Goal: Transaction & Acquisition: Purchase product/service

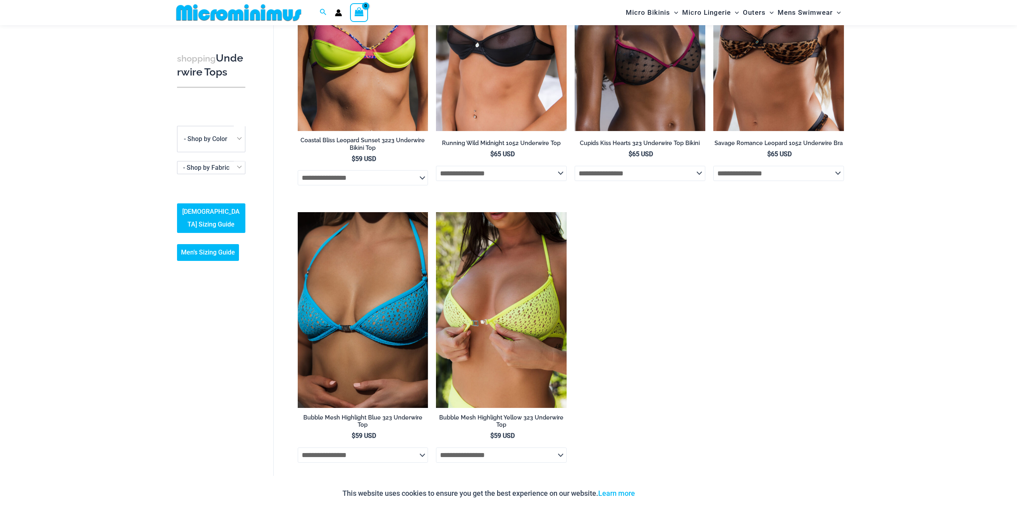
scroll to position [152, 0]
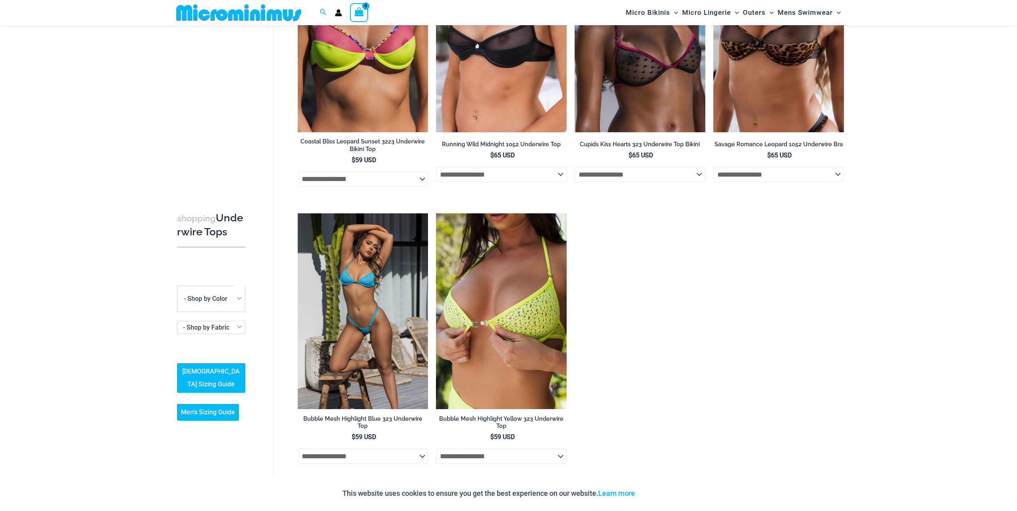
click at [352, 319] on img at bounding box center [363, 311] width 131 height 196
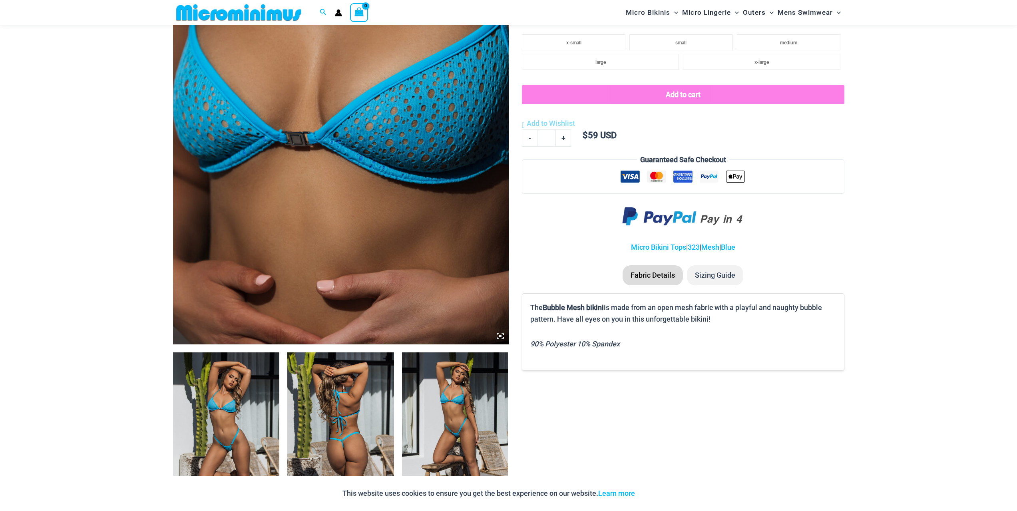
scroll to position [152, 0]
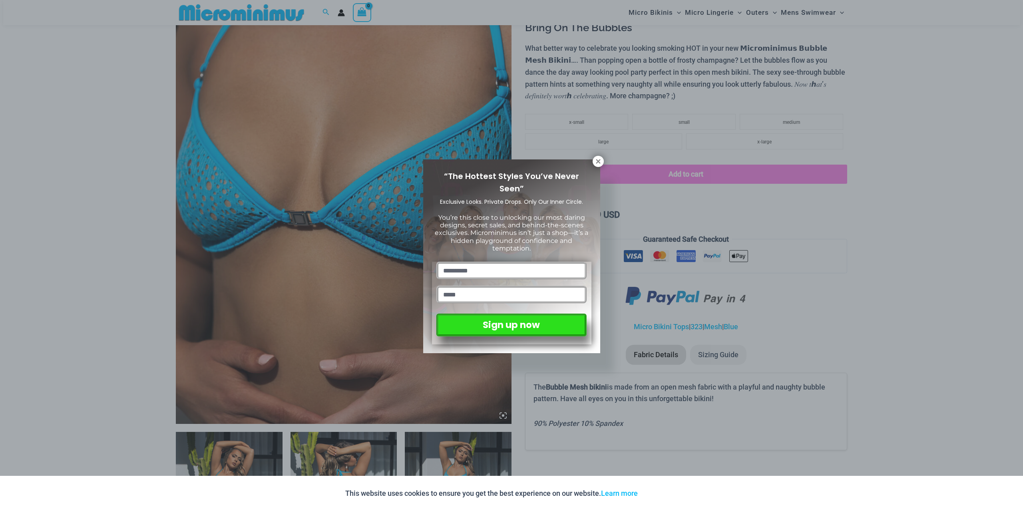
click at [599, 155] on div "“The Hottest Styles You’ve Never Seen” Exclusive Looks. Private Drops. Only Our…" at bounding box center [511, 255] width 1023 height 511
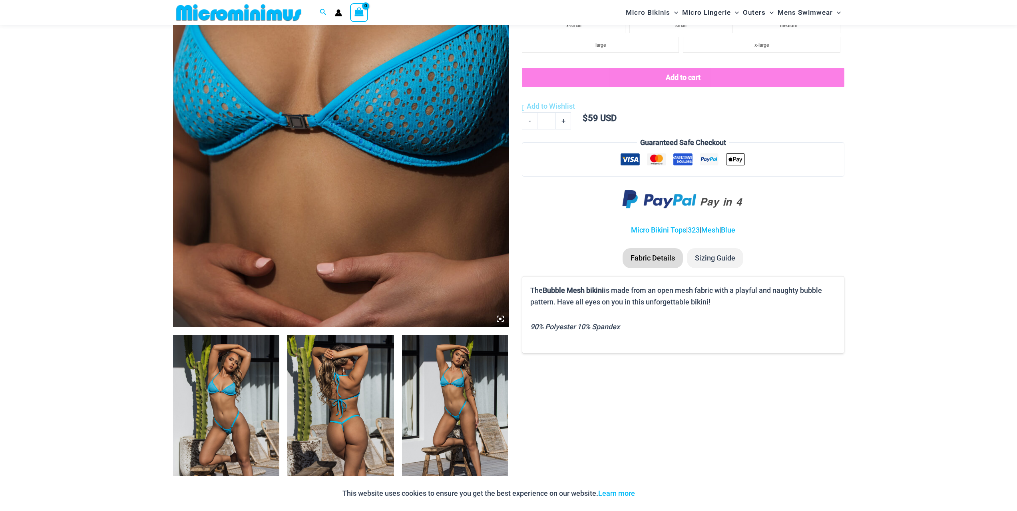
scroll to position [272, 0]
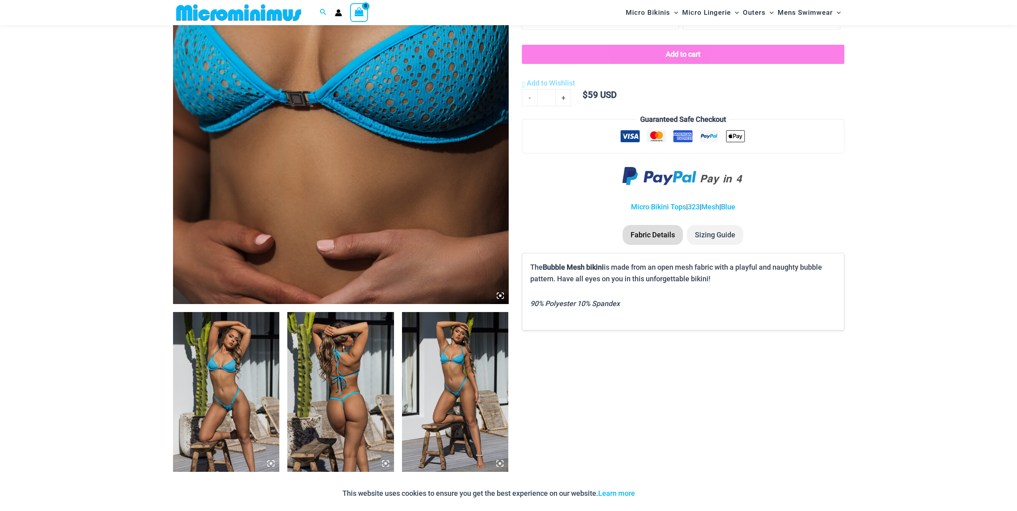
click at [252, 393] on img at bounding box center [226, 392] width 107 height 160
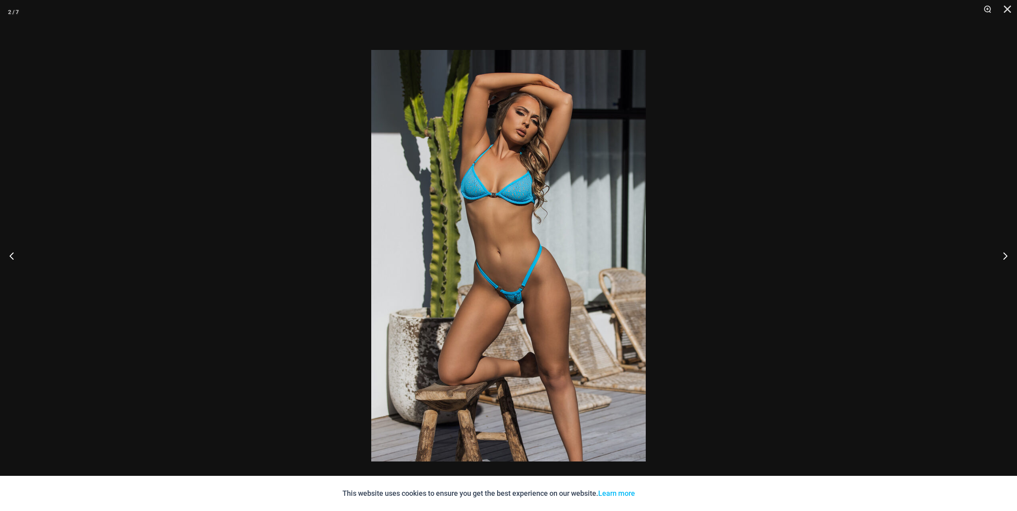
click at [355, 251] on div at bounding box center [508, 255] width 1017 height 511
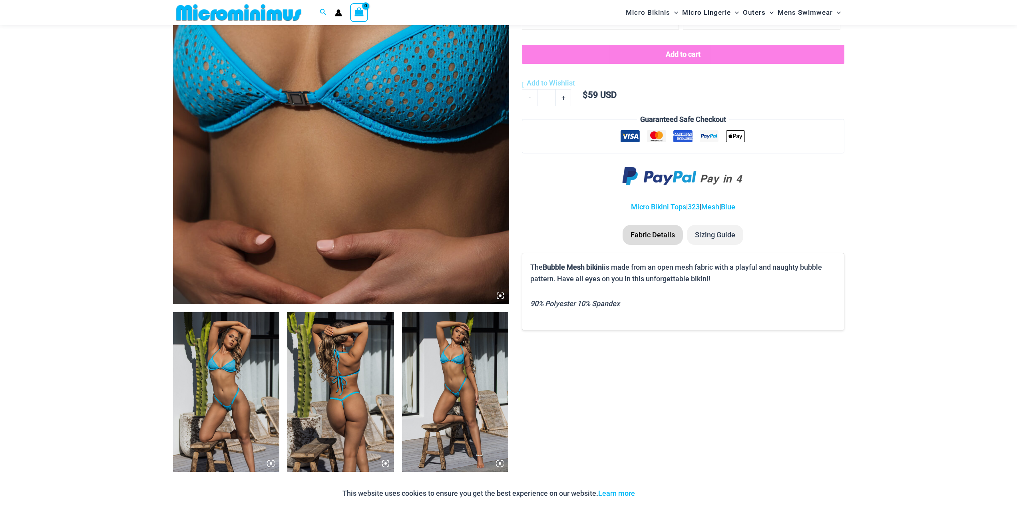
click at [346, 368] on img at bounding box center [340, 392] width 107 height 160
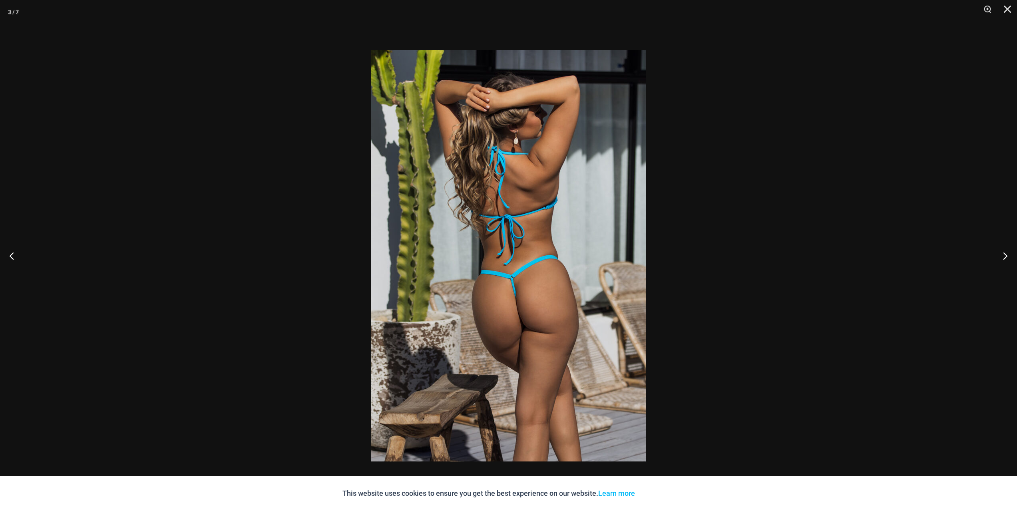
click at [348, 260] on div at bounding box center [508, 255] width 1017 height 511
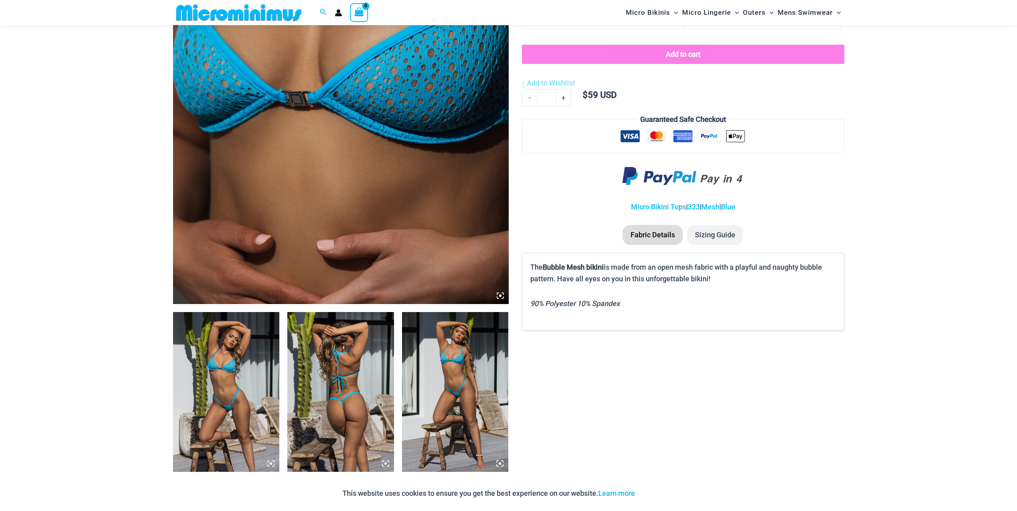
click at [485, 372] on img at bounding box center [455, 392] width 107 height 160
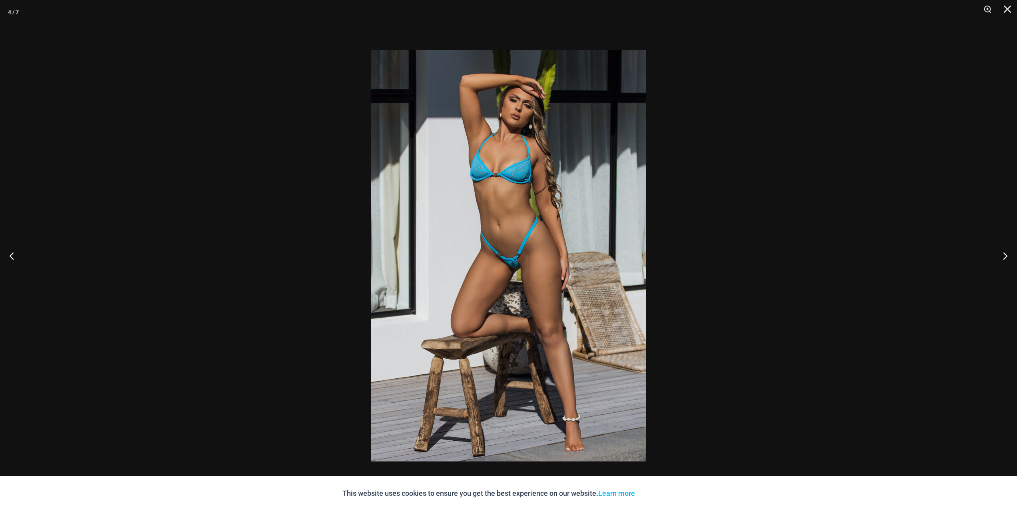
click at [515, 183] on img at bounding box center [508, 256] width 275 height 412
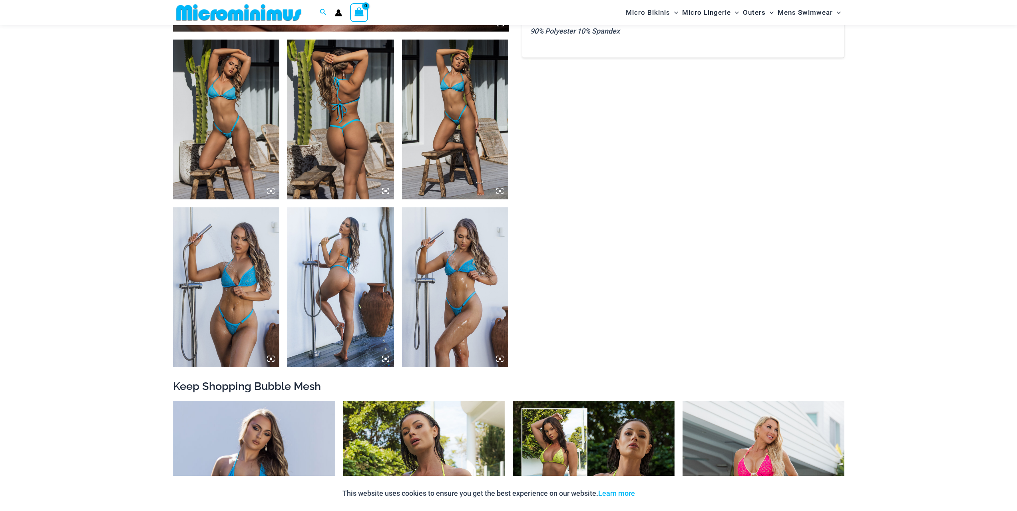
scroll to position [632, 0]
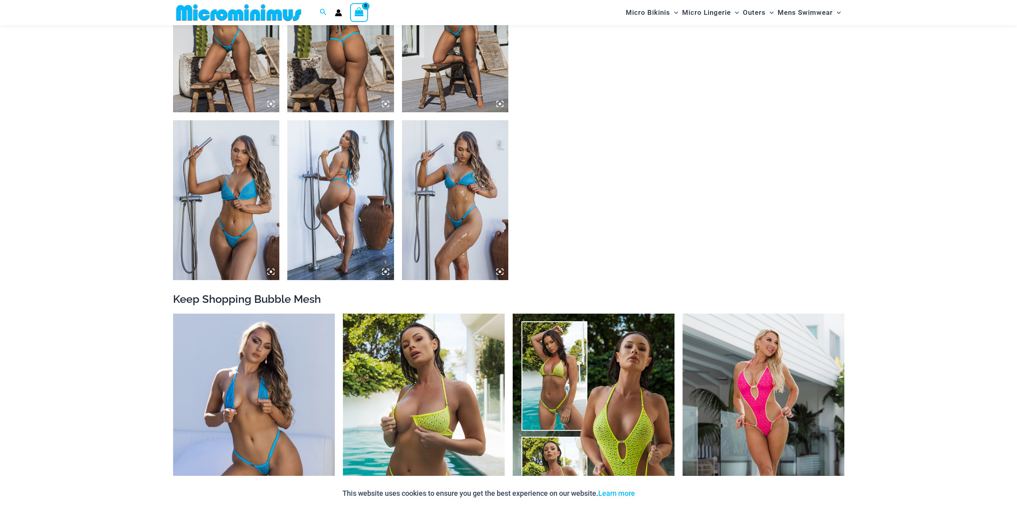
click at [251, 199] on img at bounding box center [226, 200] width 107 height 160
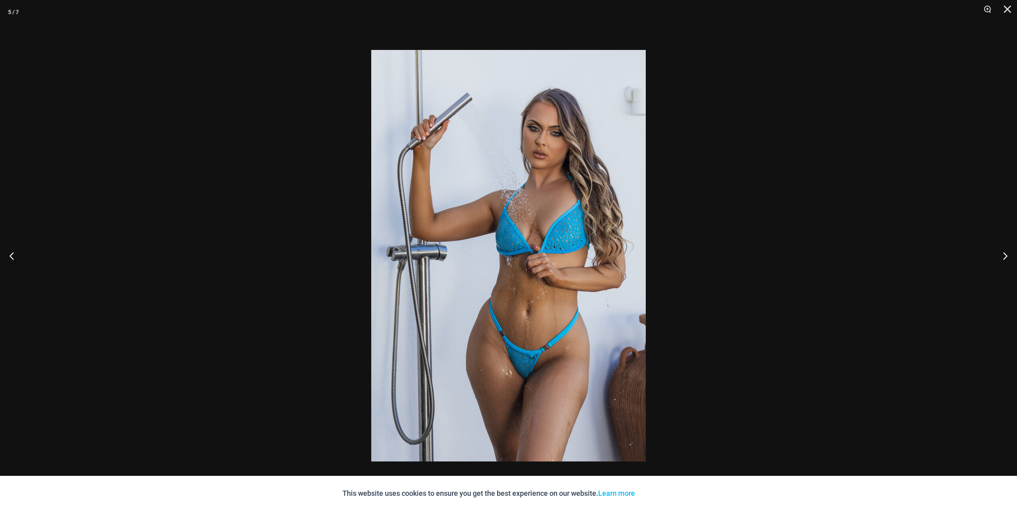
click at [537, 237] on img at bounding box center [508, 256] width 275 height 412
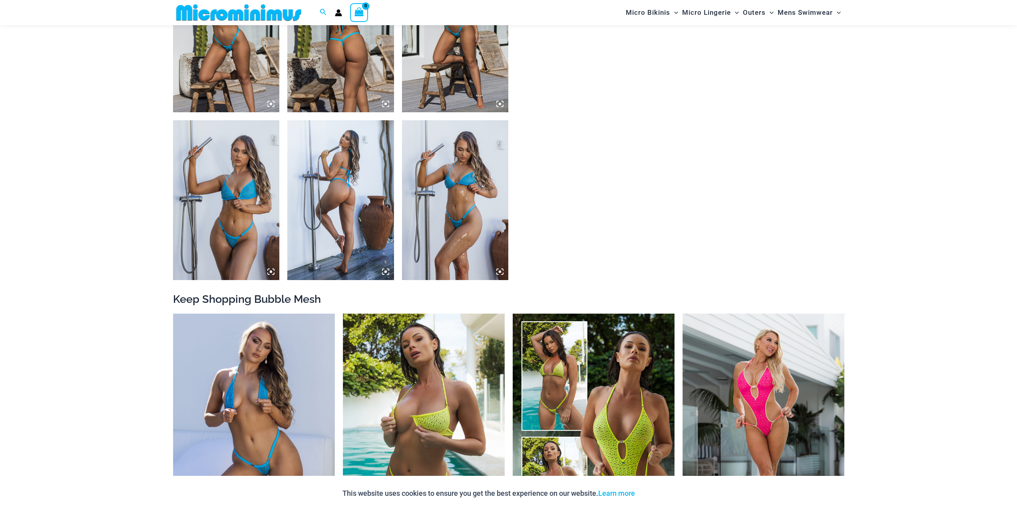
click at [431, 178] on img at bounding box center [455, 200] width 107 height 160
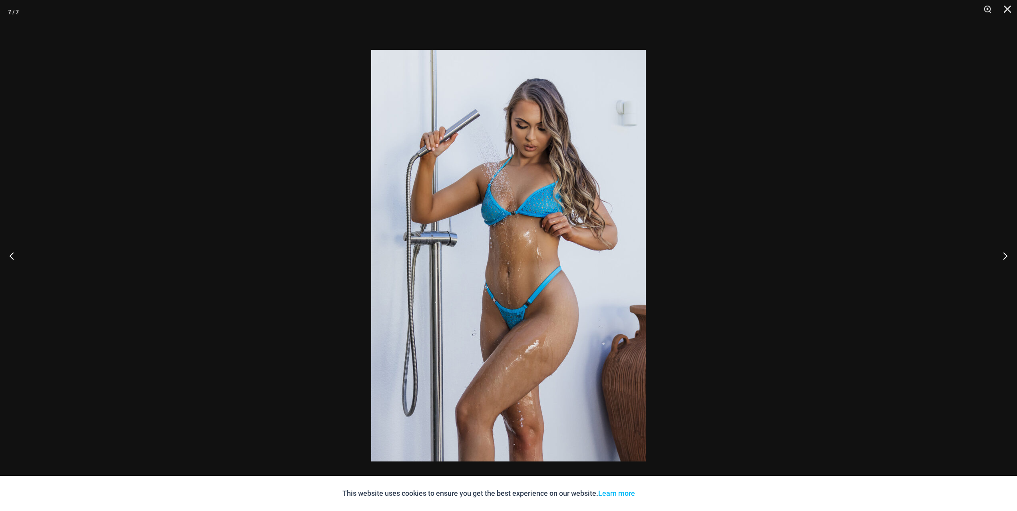
click at [476, 225] on img at bounding box center [508, 256] width 275 height 412
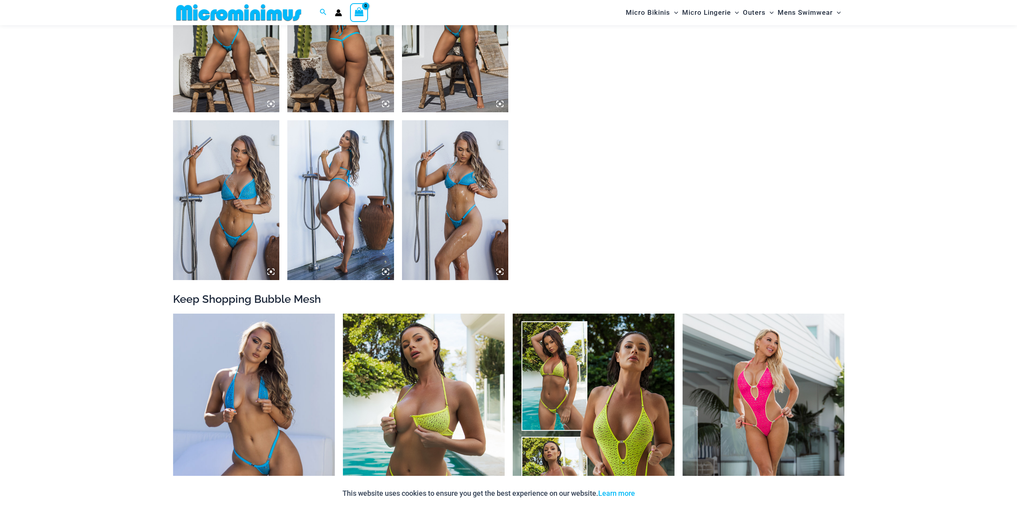
click at [339, 188] on img at bounding box center [340, 200] width 107 height 160
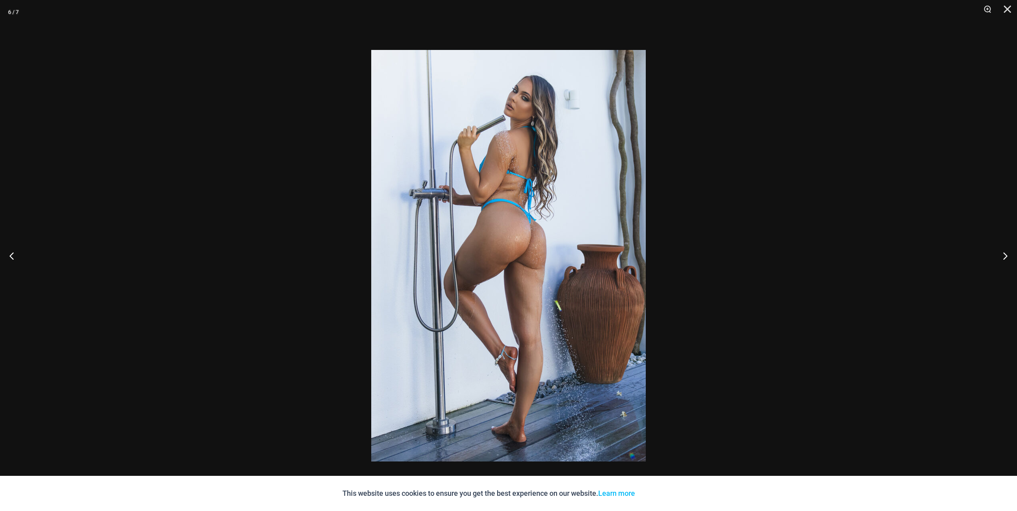
click at [300, 255] on div at bounding box center [508, 255] width 1017 height 511
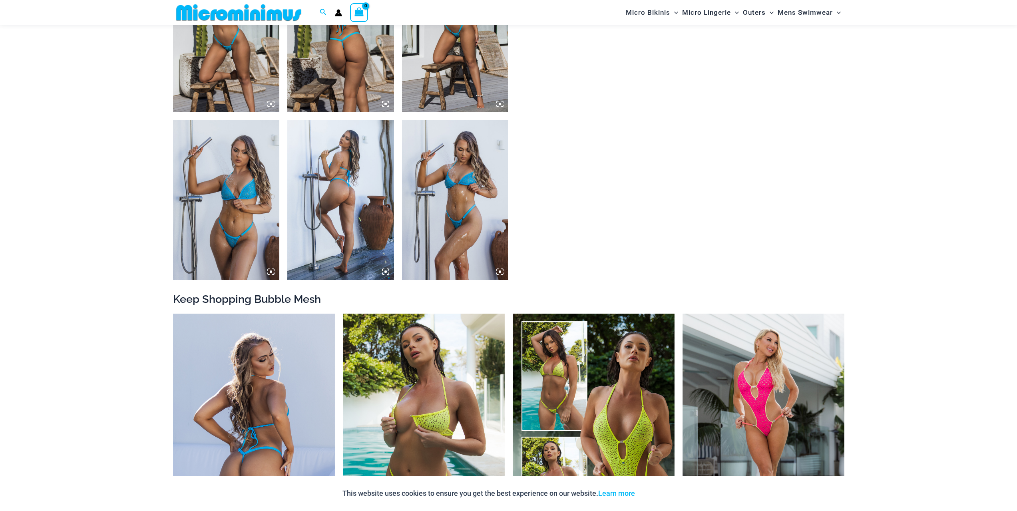
click at [223, 384] on img at bounding box center [254, 435] width 162 height 243
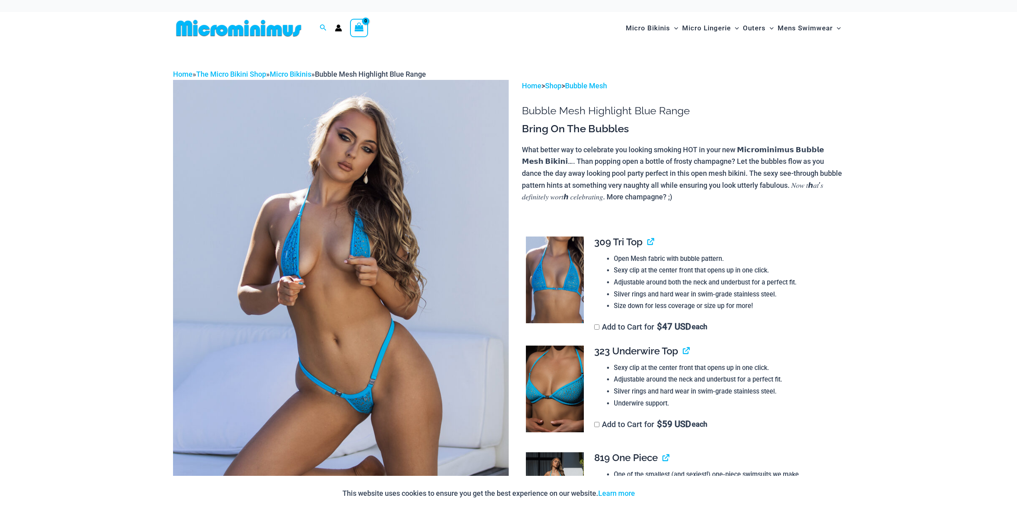
click at [344, 253] on img at bounding box center [341, 331] width 336 height 503
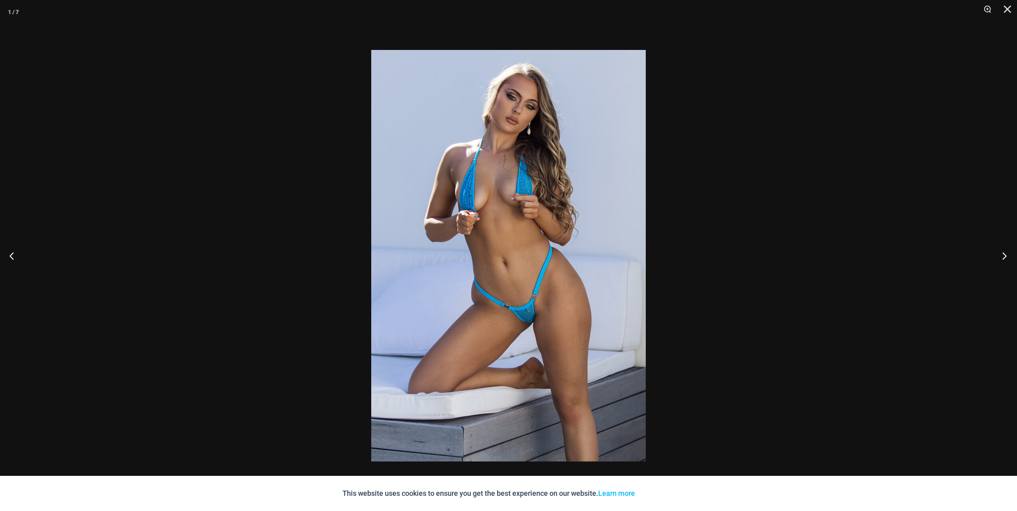
click at [1002, 259] on button "Next" at bounding box center [1002, 256] width 30 height 40
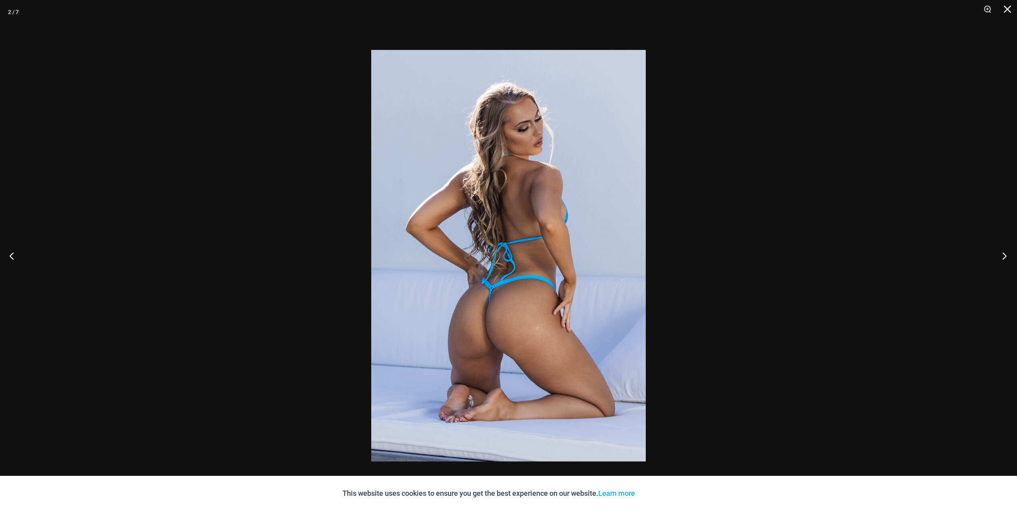
click at [1002, 259] on button "Next" at bounding box center [1002, 256] width 30 height 40
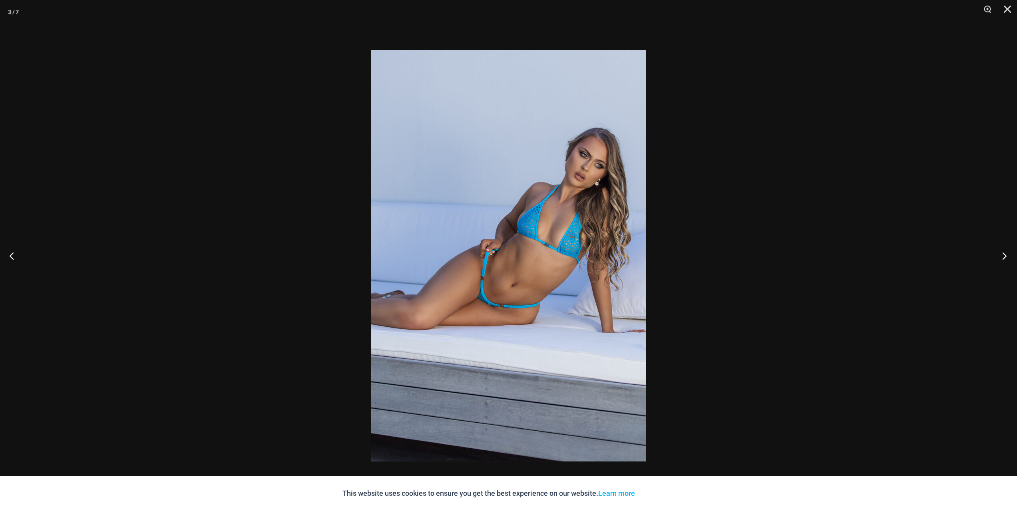
click at [1002, 259] on button "Next" at bounding box center [1002, 256] width 30 height 40
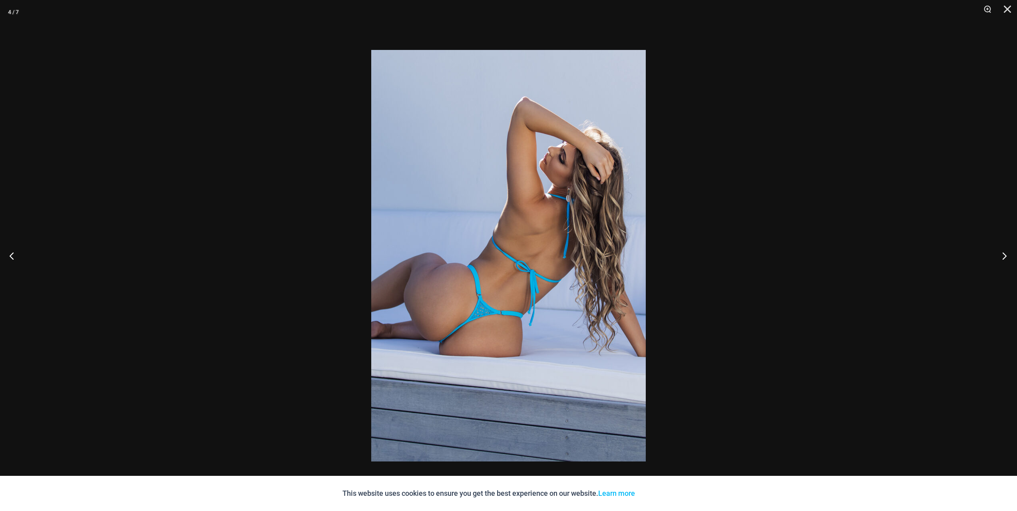
click at [1002, 259] on button "Next" at bounding box center [1002, 256] width 30 height 40
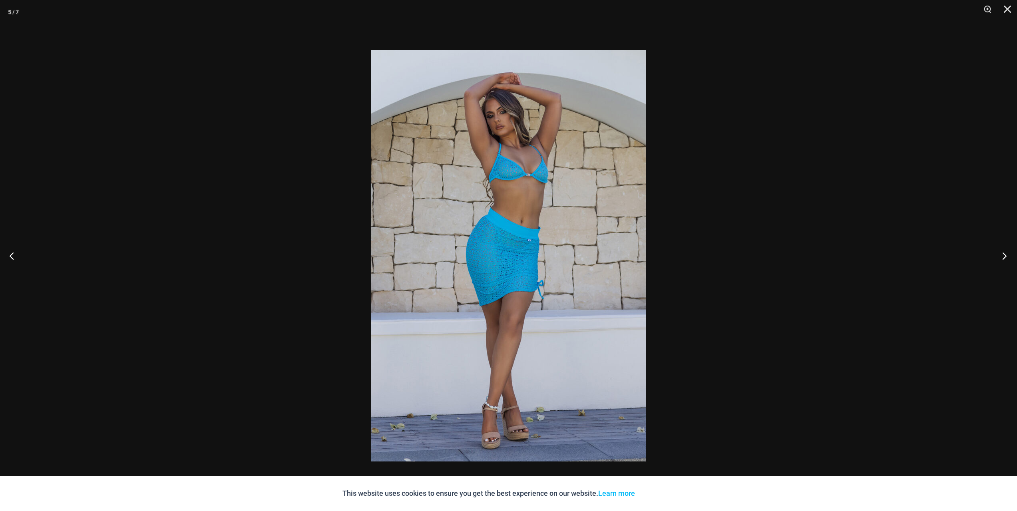
click at [1002, 259] on button "Next" at bounding box center [1002, 256] width 30 height 40
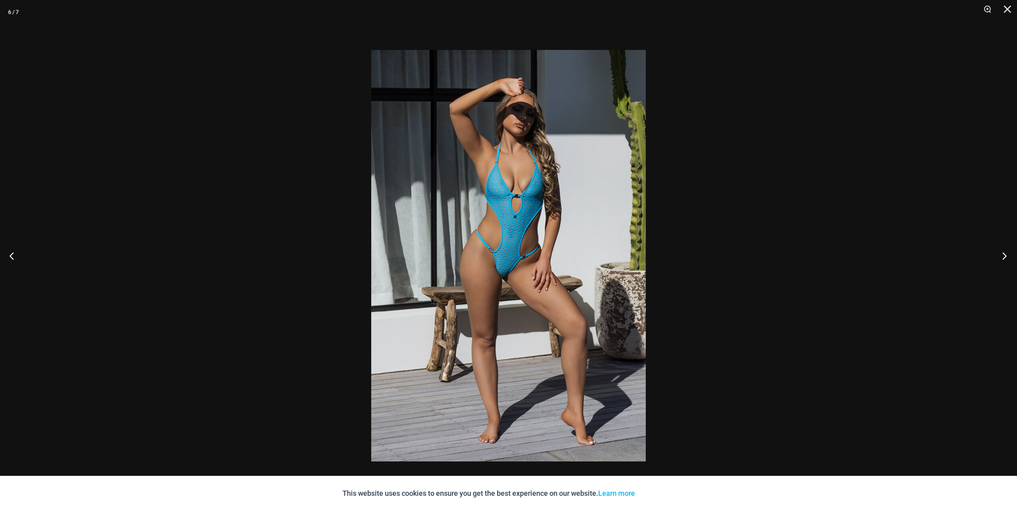
click at [1013, 262] on button "Next" at bounding box center [1002, 256] width 30 height 40
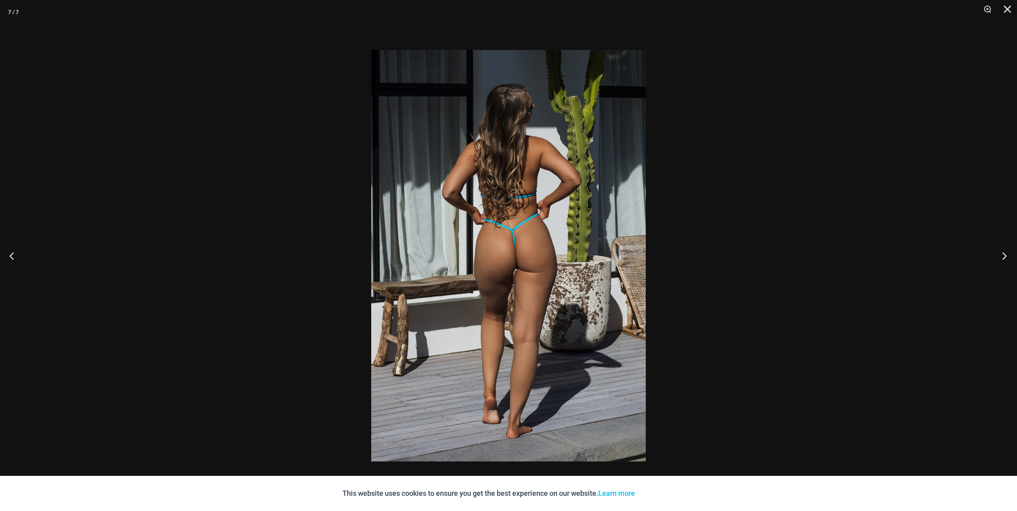
click at [1013, 262] on button "Next" at bounding box center [1002, 256] width 30 height 40
